Goal: Information Seeking & Learning: Check status

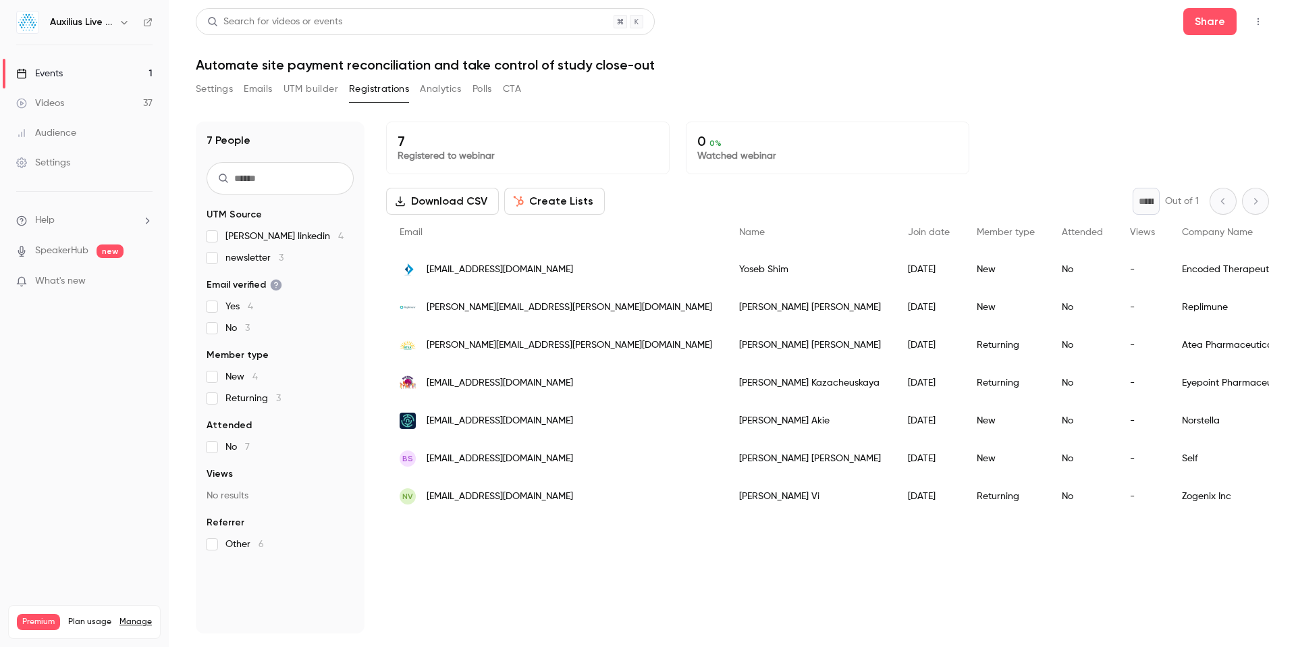
click at [254, 91] on button "Emails" at bounding box center [258, 89] width 28 height 22
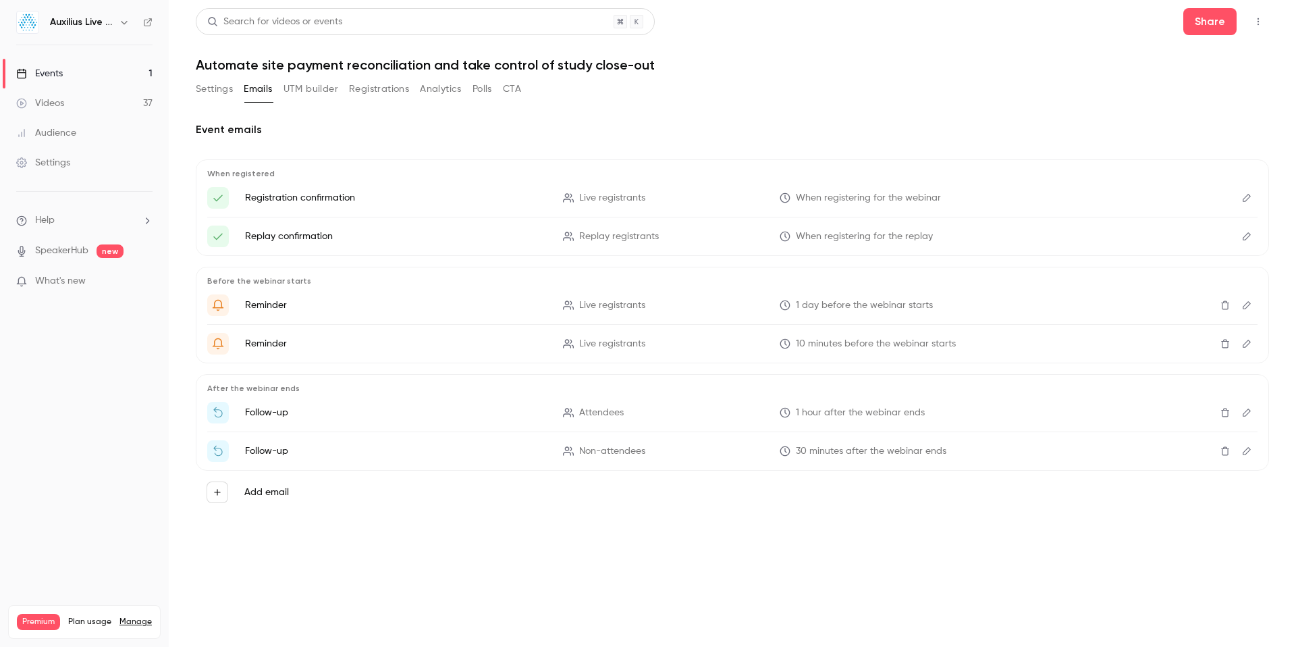
click at [434, 93] on button "Analytics" at bounding box center [441, 89] width 42 height 22
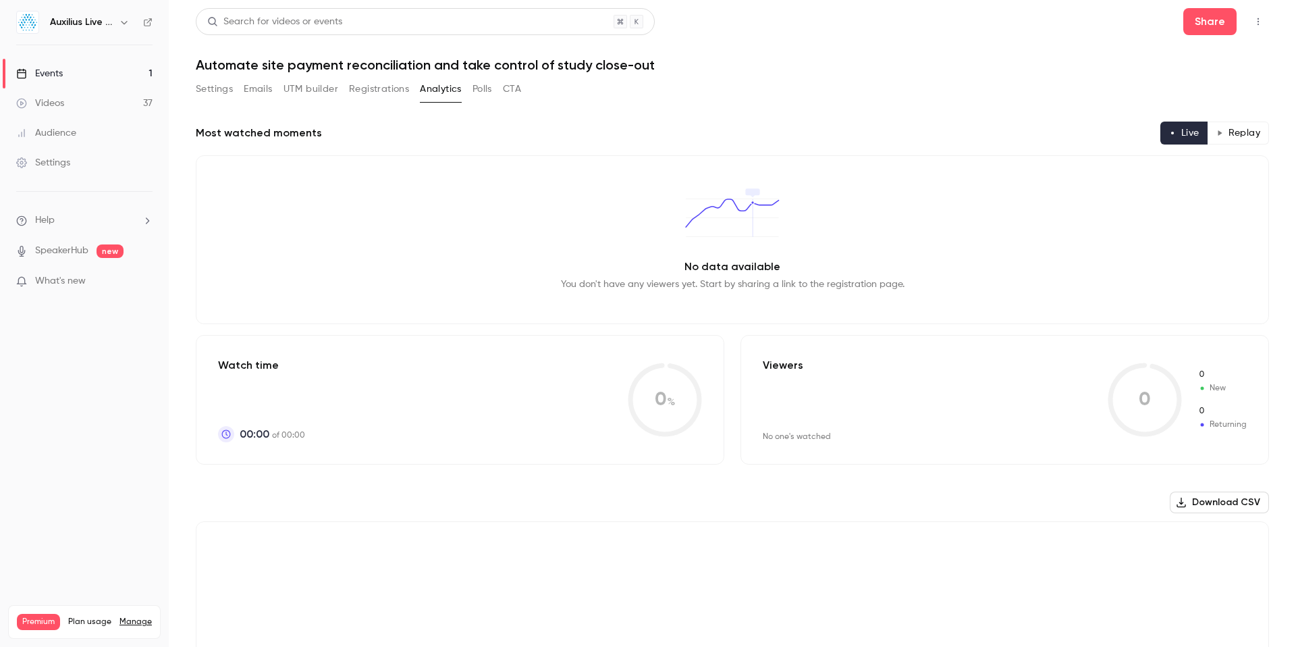
click at [382, 88] on button "Registrations" at bounding box center [379, 89] width 60 height 22
